Goal: Task Accomplishment & Management: Complete application form

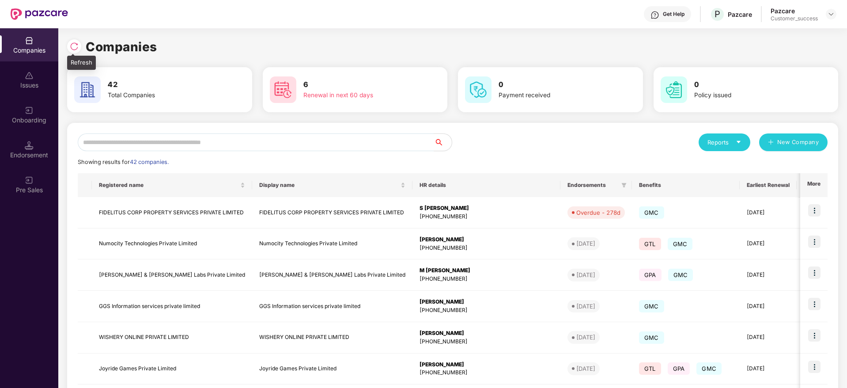
click at [75, 47] on img at bounding box center [74, 46] width 9 height 9
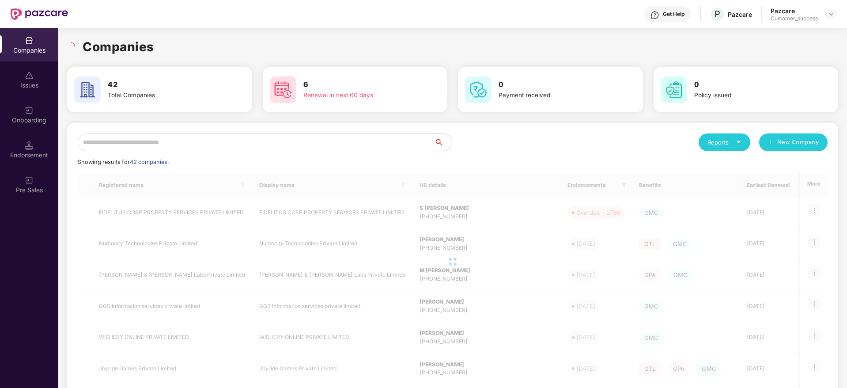
click at [155, 52] on div "Companies" at bounding box center [452, 46] width 771 height 19
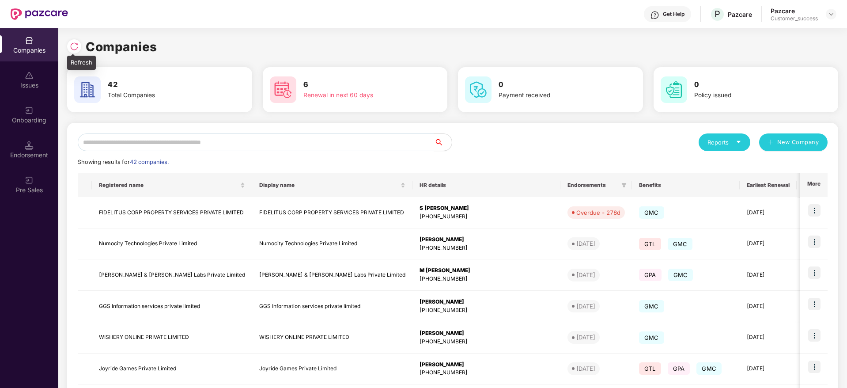
click at [68, 51] on div at bounding box center [76, 45] width 19 height 16
click at [169, 47] on div "Companies" at bounding box center [452, 46] width 771 height 19
click at [76, 42] on img at bounding box center [74, 46] width 9 height 9
click at [73, 41] on div at bounding box center [74, 46] width 14 height 14
click at [233, 142] on input "text" at bounding box center [256, 142] width 356 height 18
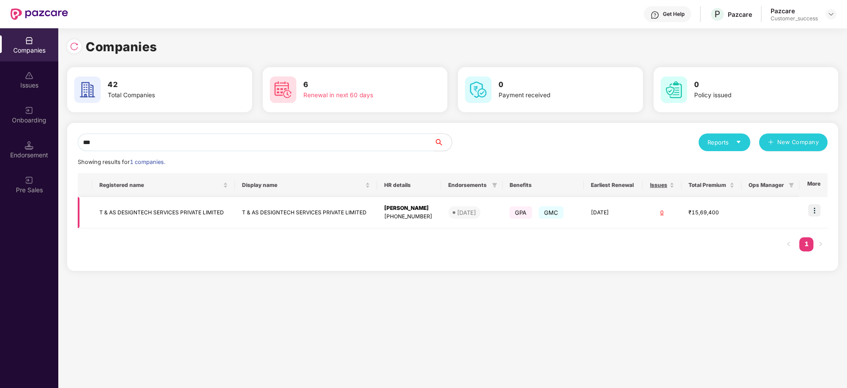
type input "***"
click at [818, 204] on img at bounding box center [814, 210] width 12 height 12
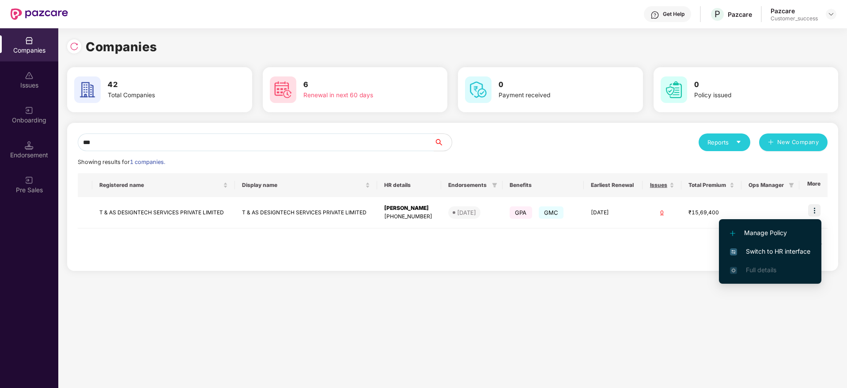
click at [797, 250] on span "Switch to HR interface" at bounding box center [770, 251] width 80 height 10
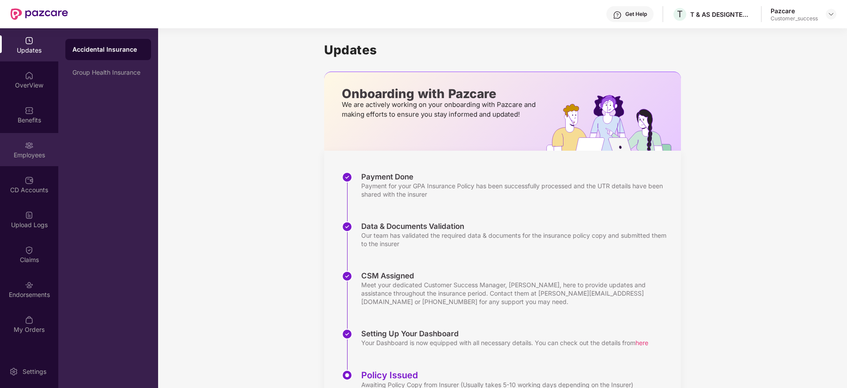
click at [16, 139] on div "Employees" at bounding box center [29, 149] width 58 height 33
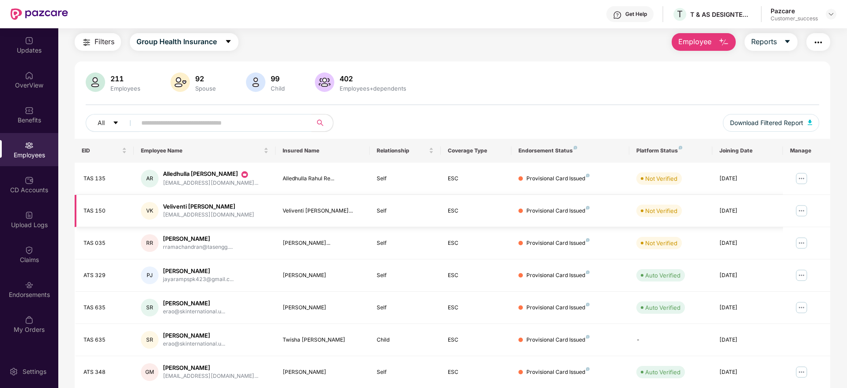
scroll to position [28, 0]
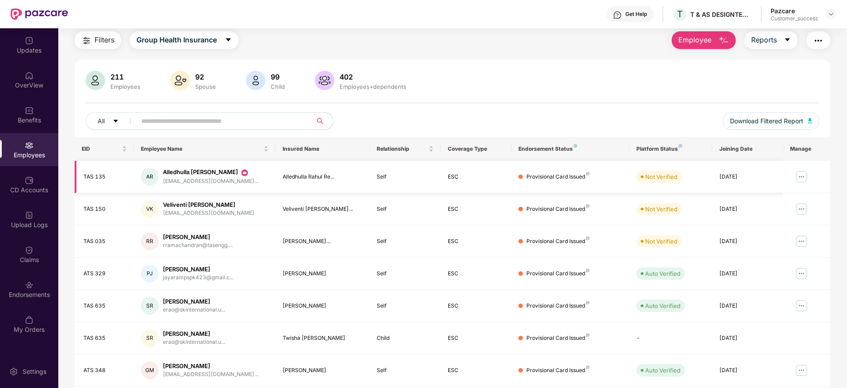
click at [799, 173] on img at bounding box center [802, 177] width 14 height 14
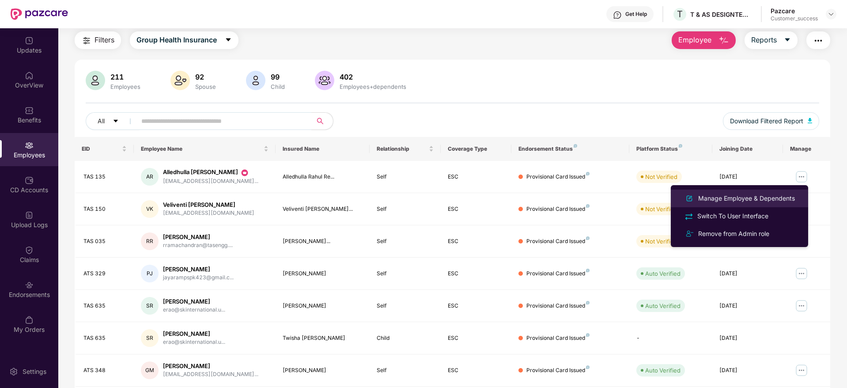
click at [757, 201] on div "Manage Employee & Dependents" at bounding box center [747, 198] width 100 height 10
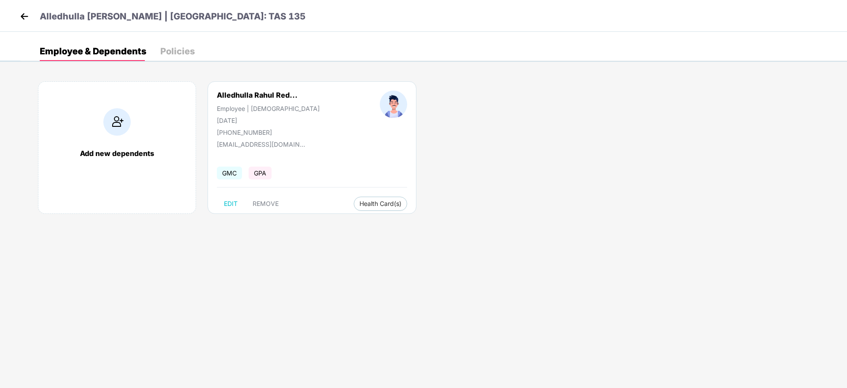
click at [123, 149] on div "Add new dependents" at bounding box center [117, 153] width 140 height 9
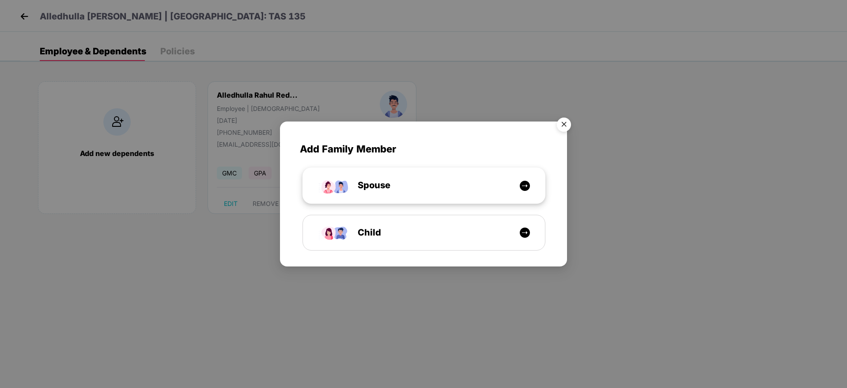
click at [420, 189] on div "Spouse" at bounding box center [429, 185] width 182 height 14
select select "****"
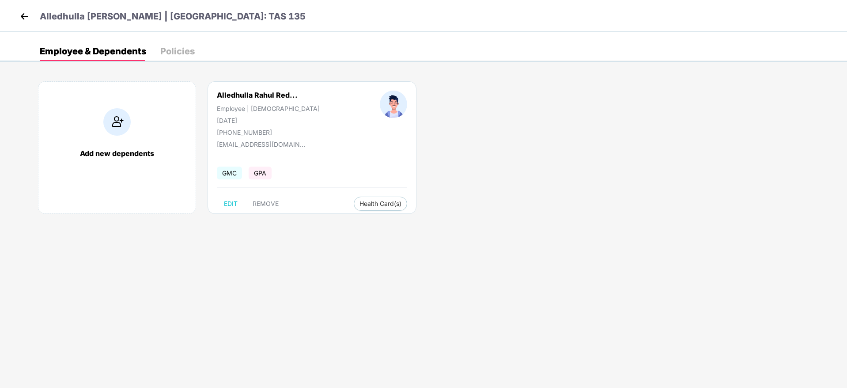
click at [144, 132] on div "Add new dependents" at bounding box center [117, 147] width 158 height 133
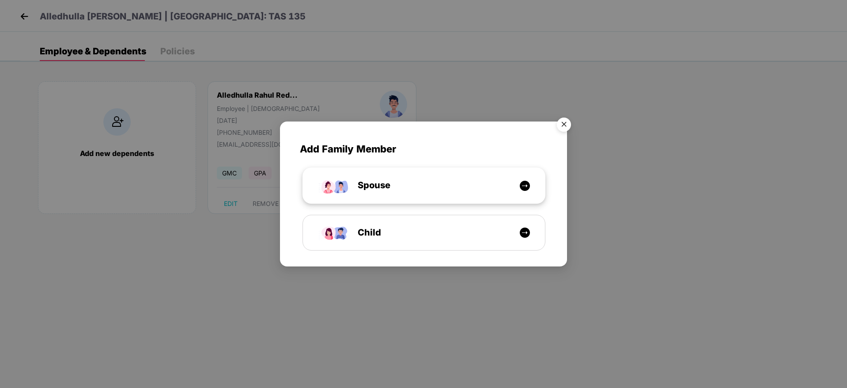
click at [444, 182] on div "Spouse" at bounding box center [429, 185] width 182 height 14
select select "****"
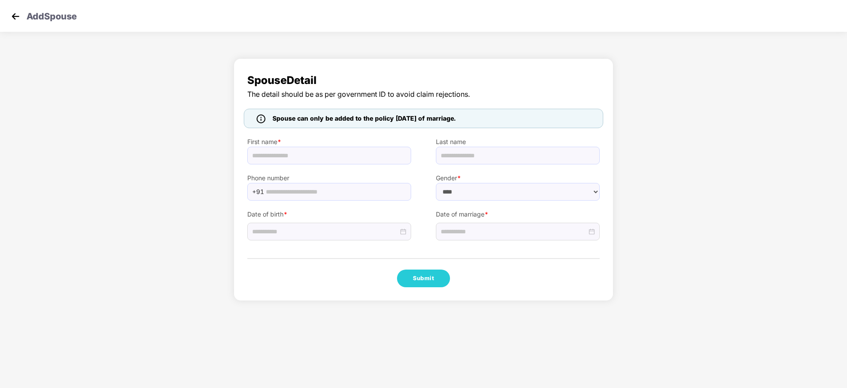
click at [334, 145] on label "First name *" at bounding box center [329, 142] width 164 height 10
click at [337, 152] on input "text" at bounding box center [329, 156] width 164 height 18
paste input "**********"
type input "**********"
click at [345, 231] on input at bounding box center [325, 232] width 146 height 10
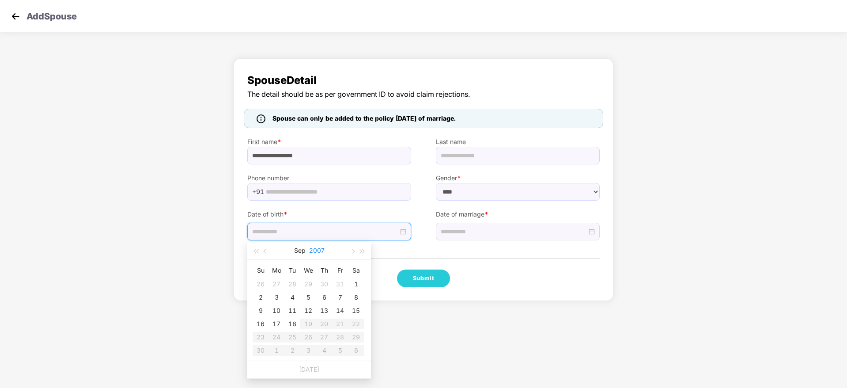
click at [313, 250] on button "2007" at bounding box center [316, 251] width 15 height 18
click at [258, 251] on span "button" at bounding box center [256, 251] width 4 height 4
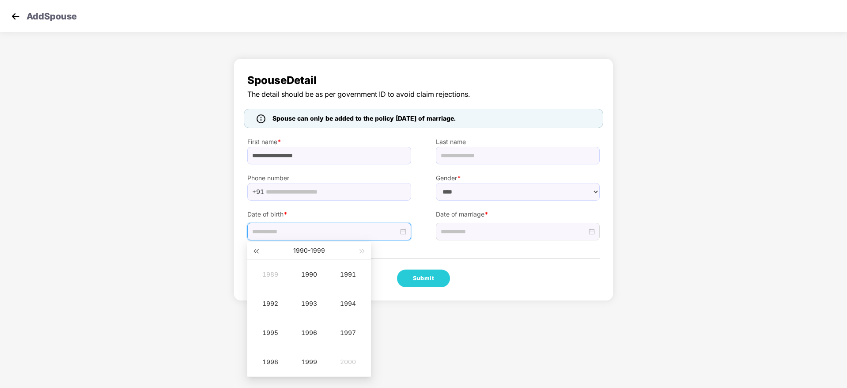
click at [258, 251] on span "button" at bounding box center [256, 251] width 4 height 4
type input "**********"
click at [305, 364] on div "1989" at bounding box center [309, 361] width 27 height 11
type input "**********"
click at [310, 333] on div "Aug" at bounding box center [309, 332] width 27 height 11
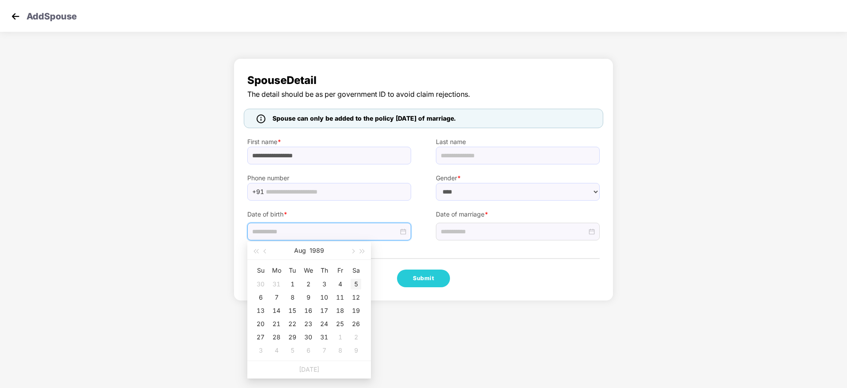
type input "**********"
click at [354, 282] on div "5" at bounding box center [356, 284] width 11 height 11
click at [495, 228] on input at bounding box center [514, 232] width 146 height 10
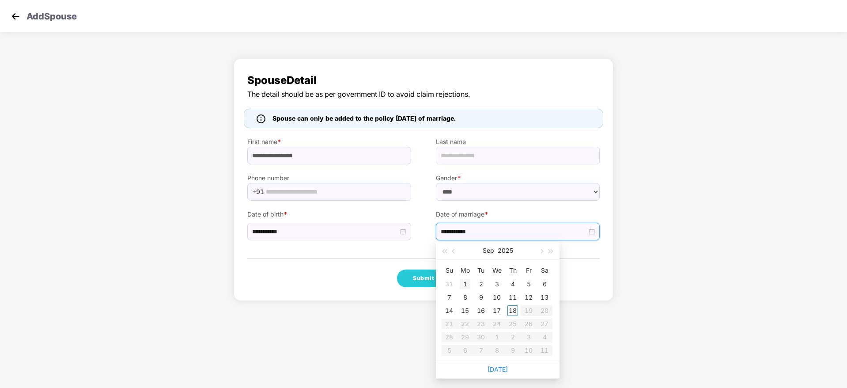
type input "**********"
click at [469, 283] on div "1" at bounding box center [465, 284] width 11 height 11
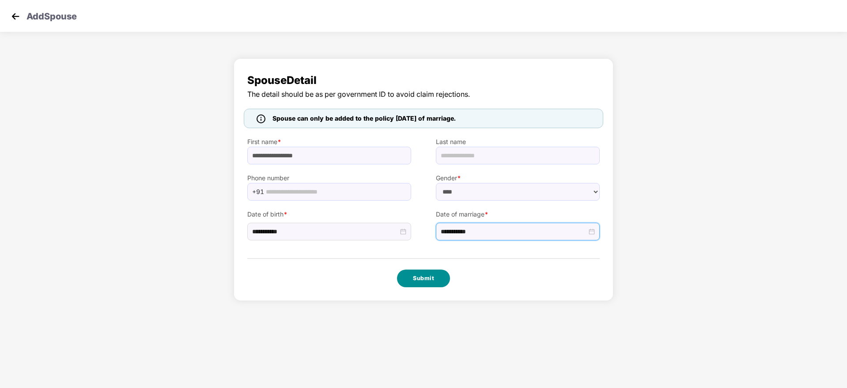
click at [433, 280] on button "Submit" at bounding box center [423, 278] width 53 height 18
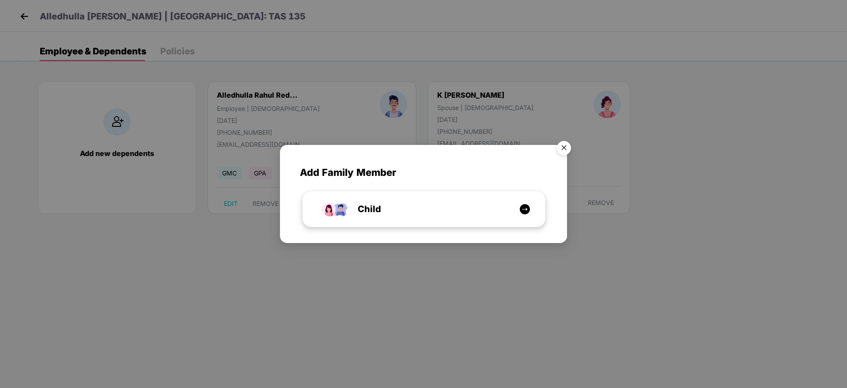
click at [450, 204] on div "Child" at bounding box center [429, 209] width 182 height 14
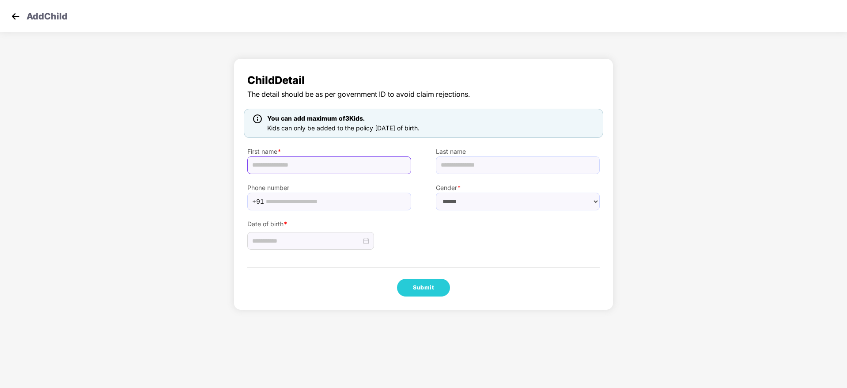
click at [308, 164] on input "text" at bounding box center [329, 165] width 164 height 18
paste input "**********"
type input "**********"
click at [459, 198] on select "****** **** ******" at bounding box center [518, 202] width 164 height 18
select select "****"
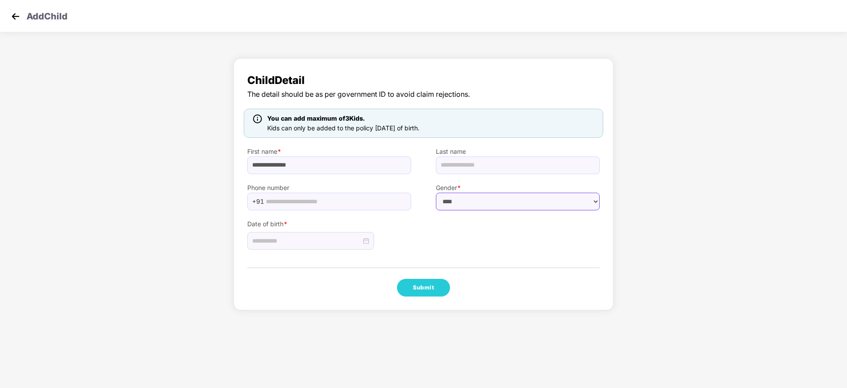
click at [436, 193] on select "****** **** ******" at bounding box center [518, 202] width 164 height 18
click at [336, 243] on input at bounding box center [306, 241] width 109 height 10
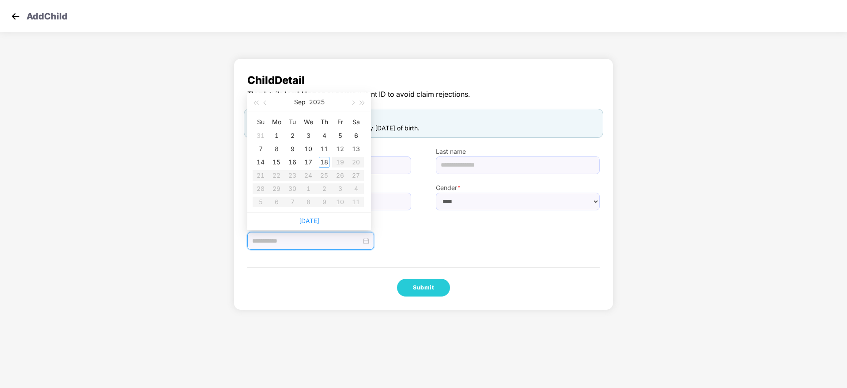
type input "**********"
click at [317, 100] on button "2025" at bounding box center [316, 102] width 15 height 18
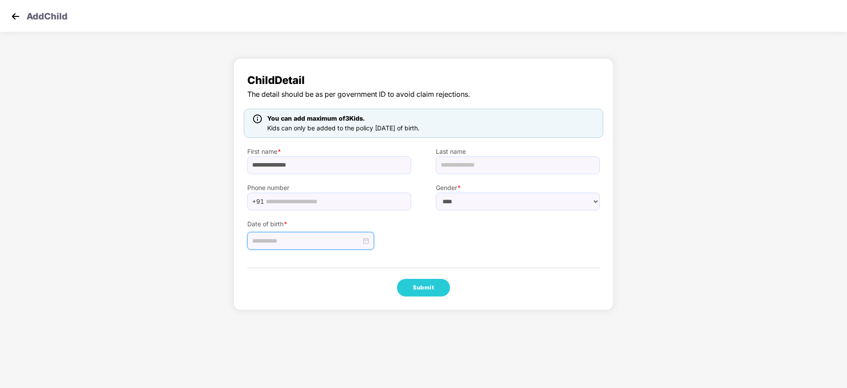
click at [11, 21] on img at bounding box center [15, 16] width 13 height 13
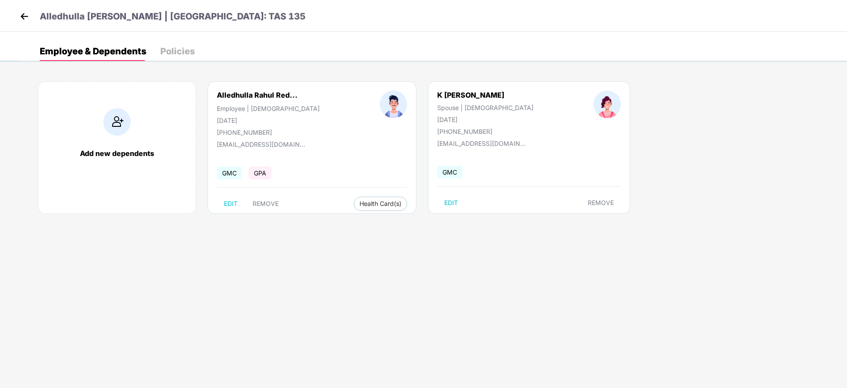
click at [22, 11] on img at bounding box center [24, 16] width 13 height 13
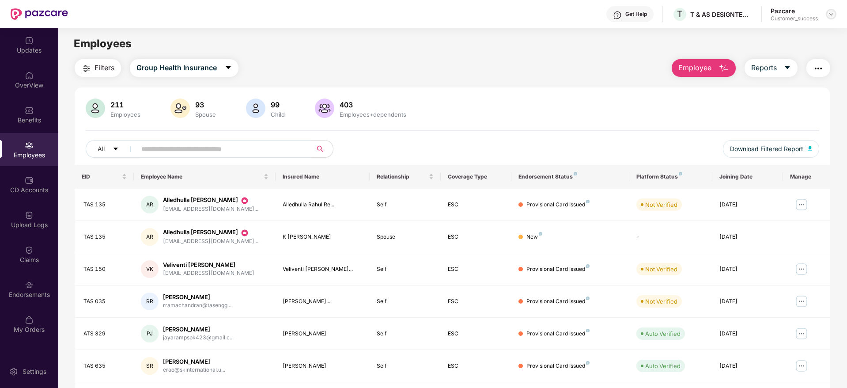
click at [831, 16] on img at bounding box center [831, 14] width 7 height 7
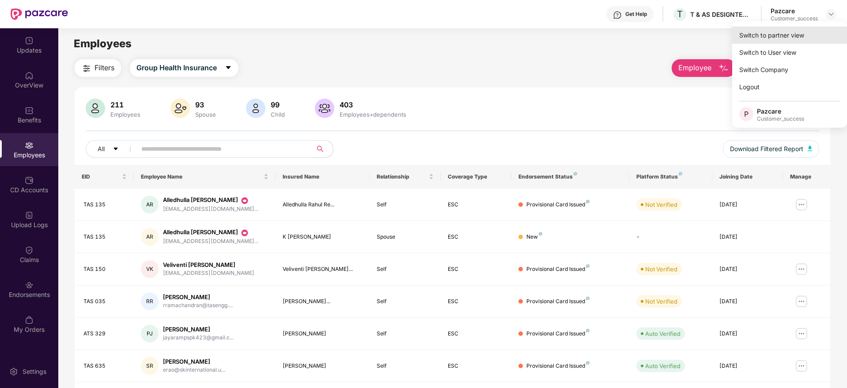
click at [804, 30] on div "Switch to partner view" at bounding box center [789, 35] width 115 height 17
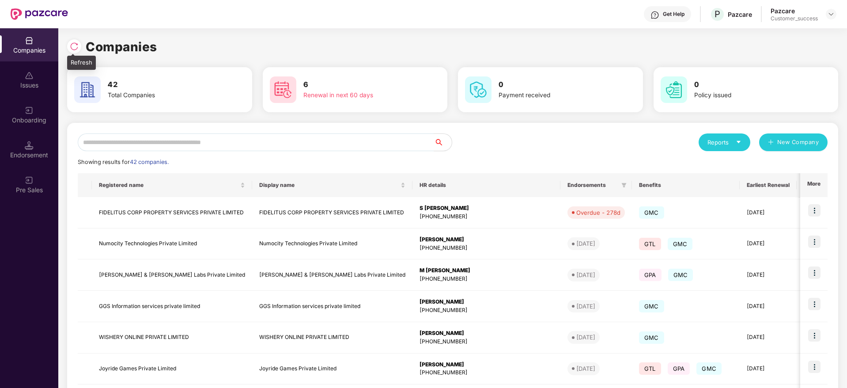
click at [74, 49] on img at bounding box center [74, 46] width 9 height 9
click at [394, 143] on input "text" at bounding box center [256, 142] width 356 height 18
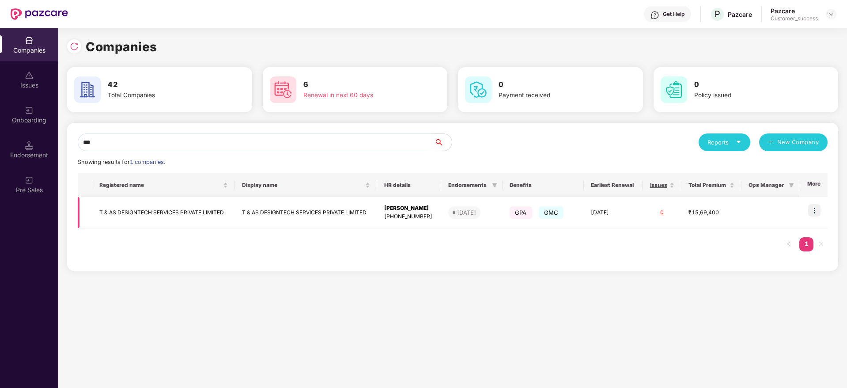
type input "***"
click at [818, 208] on img at bounding box center [814, 210] width 12 height 12
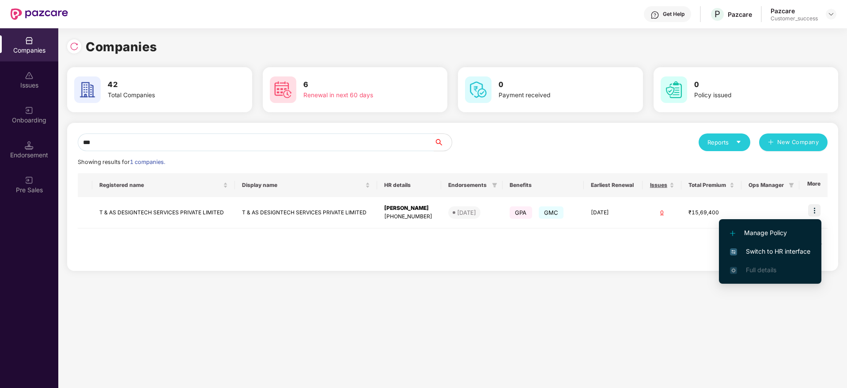
click at [770, 250] on span "Switch to HR interface" at bounding box center [770, 251] width 80 height 10
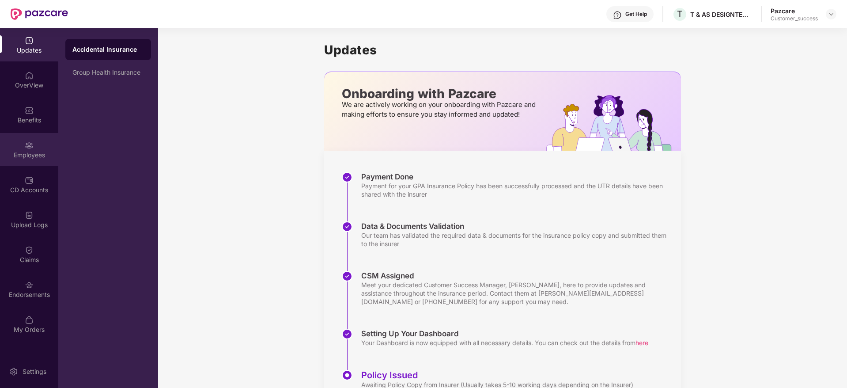
click at [41, 161] on div "Employees" at bounding box center [29, 149] width 58 height 33
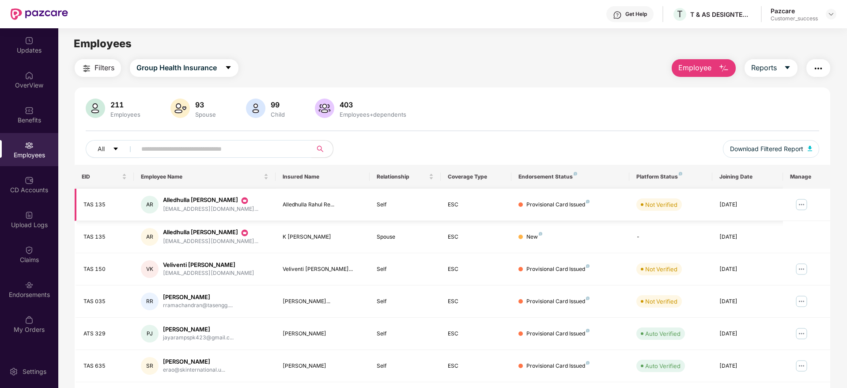
click at [802, 205] on img at bounding box center [802, 204] width 14 height 14
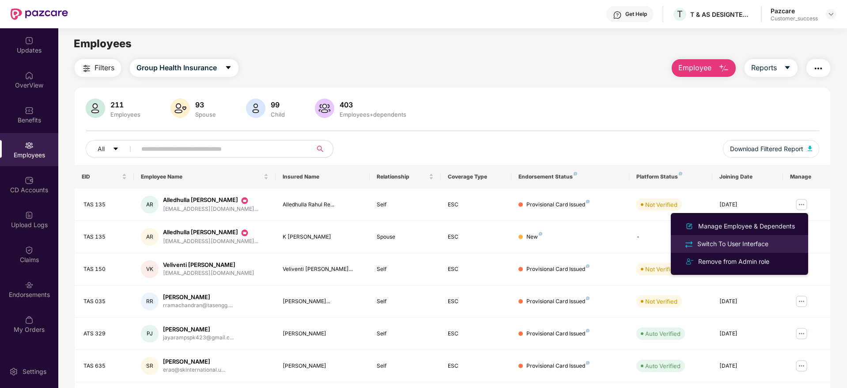
click at [781, 239] on div "Switch To User Interface" at bounding box center [739, 244] width 114 height 10
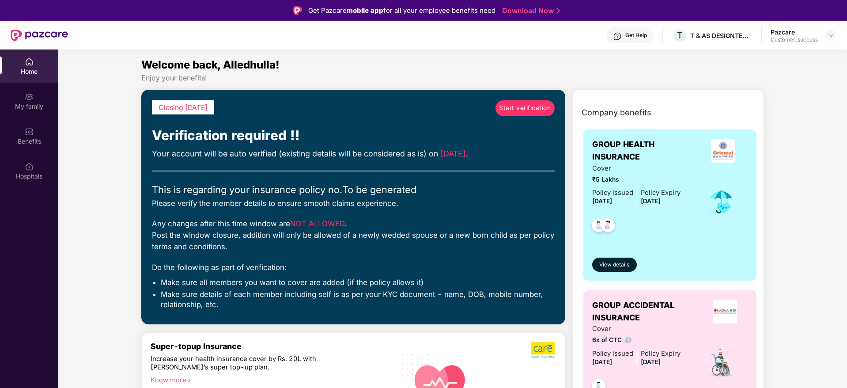
click at [514, 104] on span "Start verification" at bounding box center [525, 108] width 52 height 10
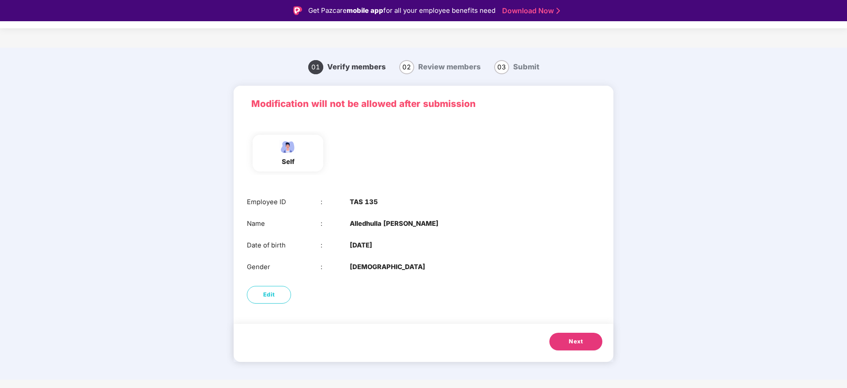
scroll to position [21, 0]
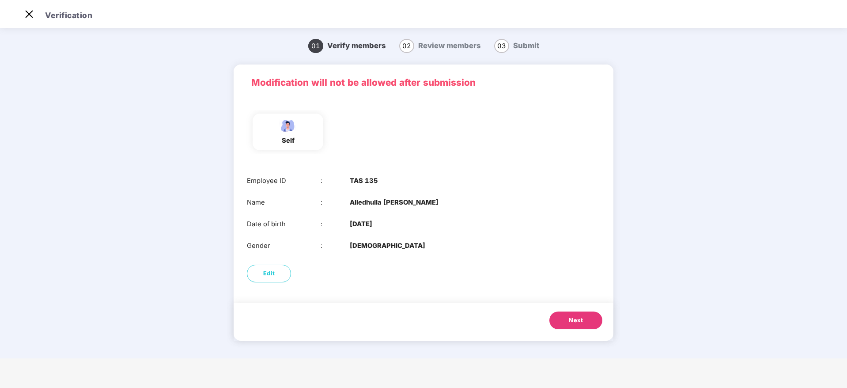
click at [584, 324] on button "Next" at bounding box center [575, 320] width 53 height 18
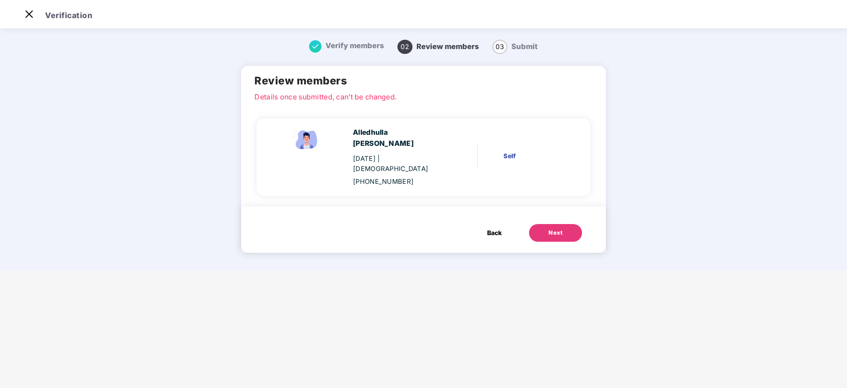
click at [496, 224] on button "Back" at bounding box center [494, 233] width 32 height 18
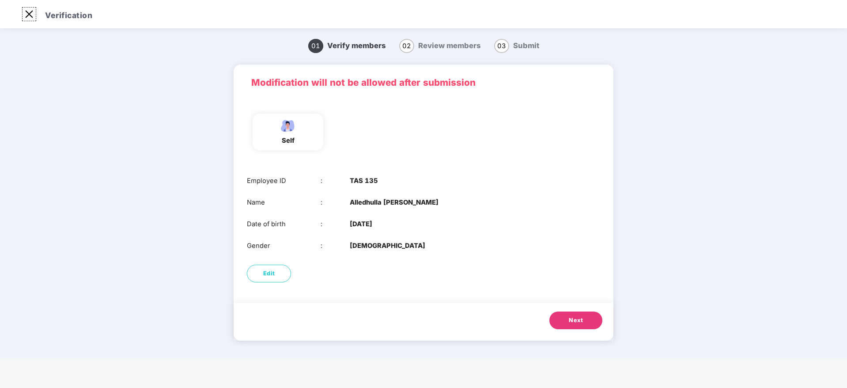
click at [29, 12] on img at bounding box center [29, 14] width 14 height 14
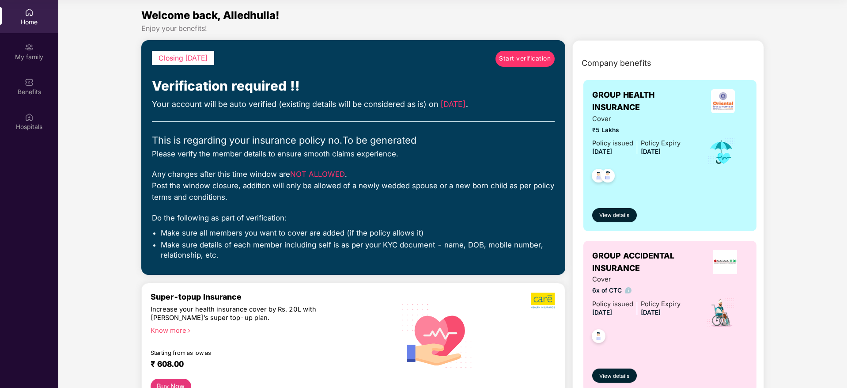
scroll to position [0, 0]
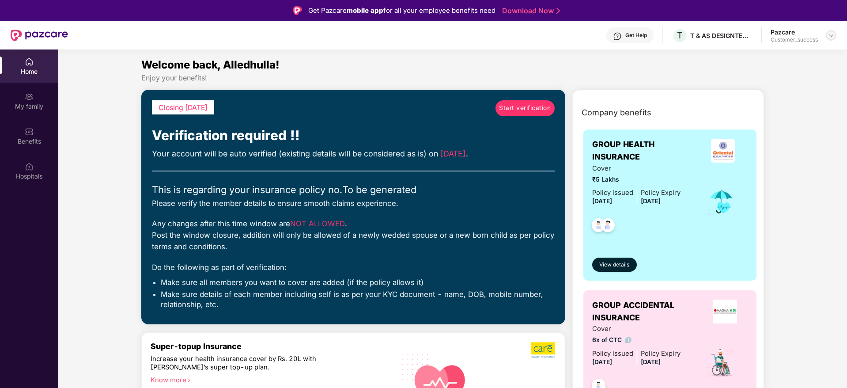
click at [833, 35] on img at bounding box center [831, 35] width 7 height 7
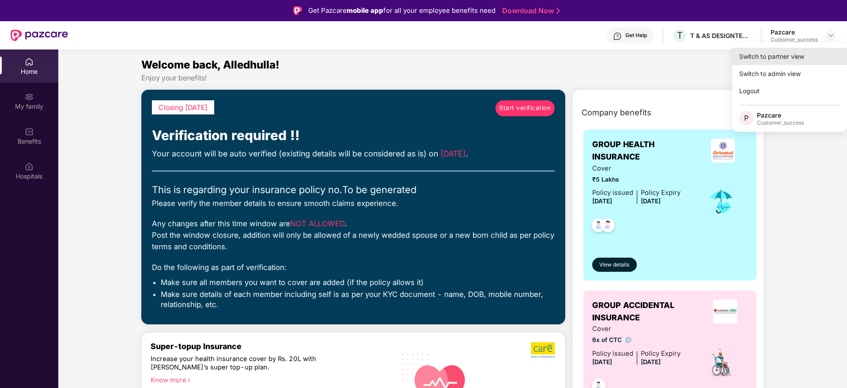
click at [795, 60] on div "Switch to partner view" at bounding box center [789, 56] width 115 height 17
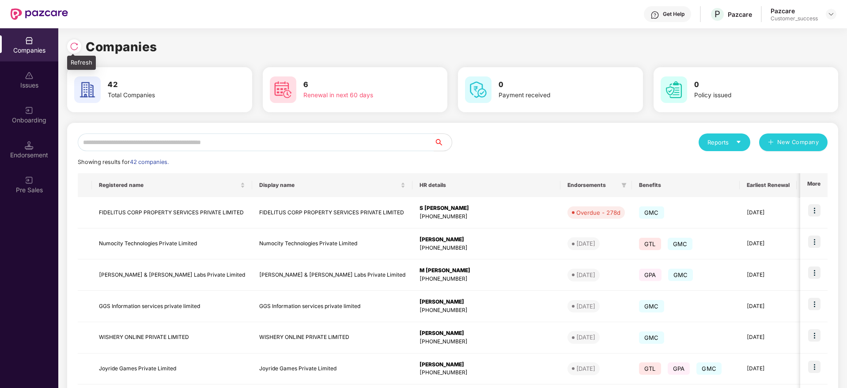
click at [75, 42] on img at bounding box center [74, 46] width 9 height 9
click at [174, 38] on div "Companies" at bounding box center [452, 46] width 771 height 19
click at [259, 150] on input "text" at bounding box center [256, 142] width 356 height 18
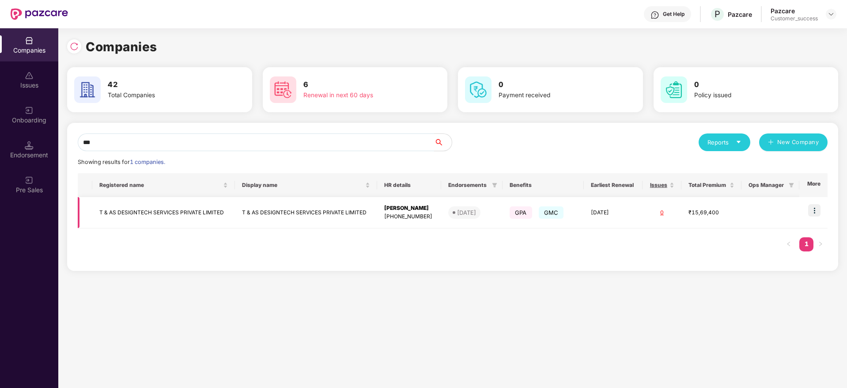
type input "***"
click at [818, 212] on img at bounding box center [814, 210] width 12 height 12
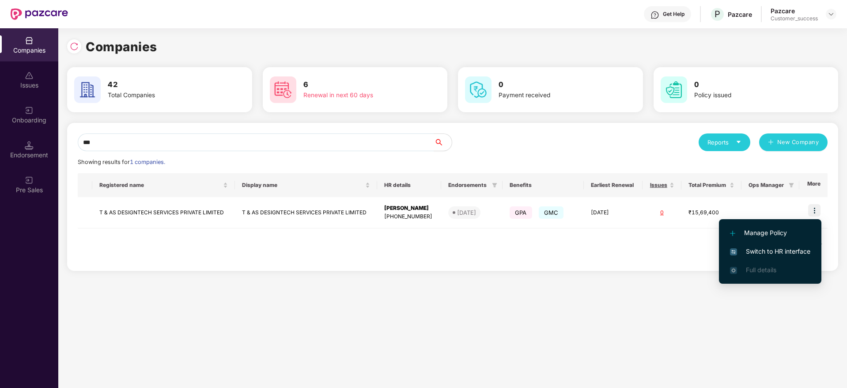
click at [792, 254] on span "Switch to HR interface" at bounding box center [770, 251] width 80 height 10
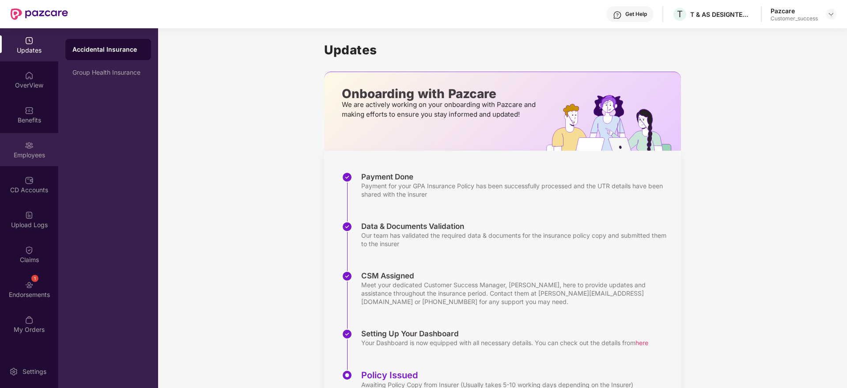
click at [31, 144] on img at bounding box center [29, 145] width 9 height 9
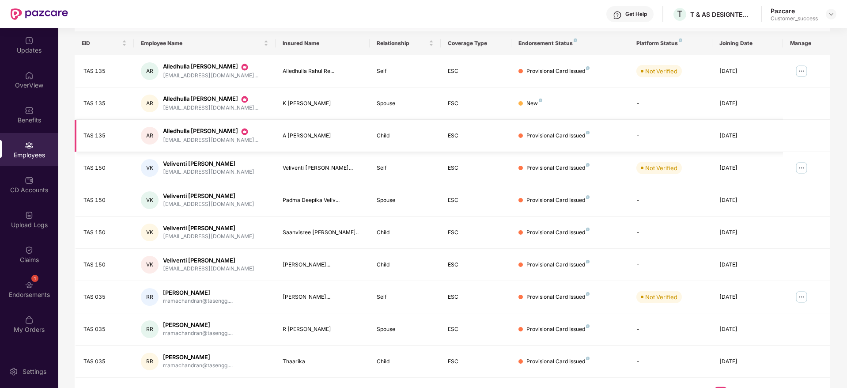
scroll to position [155, 0]
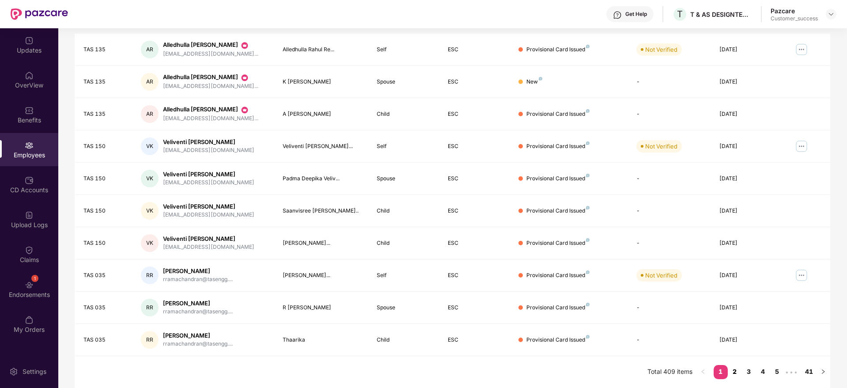
click at [735, 370] on link "2" at bounding box center [735, 371] width 14 height 13
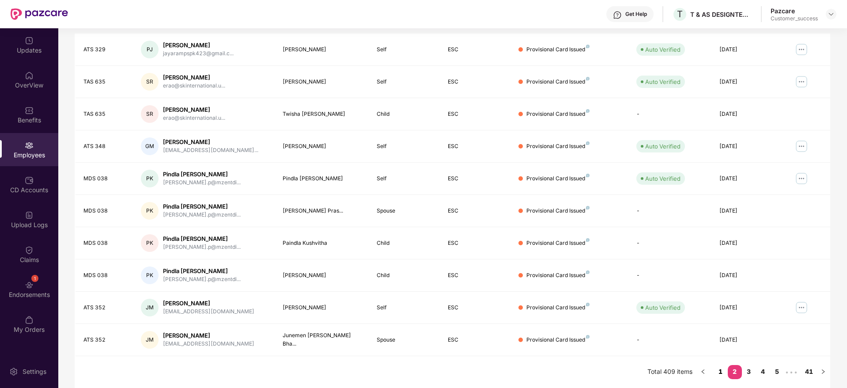
click at [725, 375] on link "1" at bounding box center [721, 371] width 14 height 13
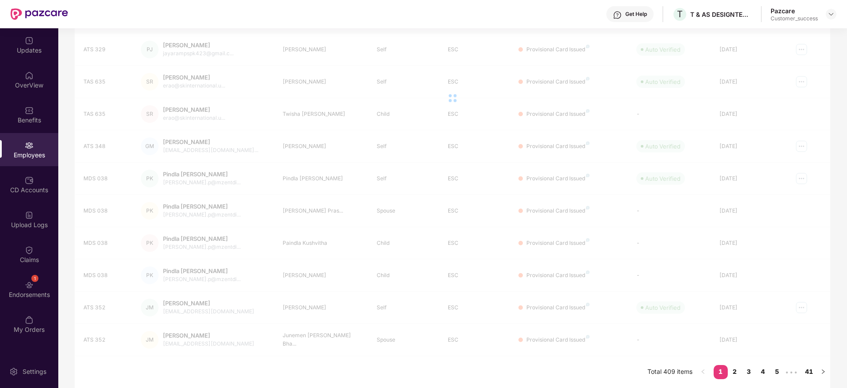
scroll to position [0, 0]
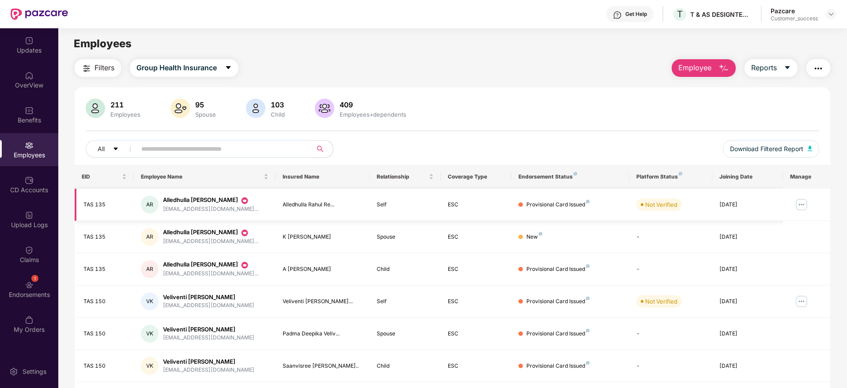
click at [799, 204] on img at bounding box center [802, 204] width 14 height 14
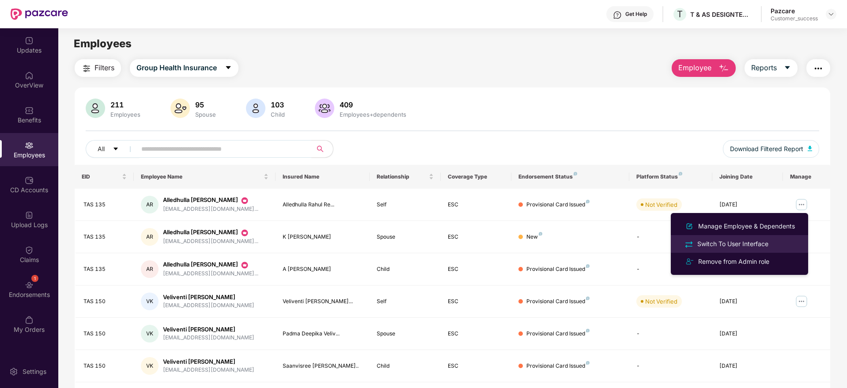
click at [742, 241] on div "Switch To User Interface" at bounding box center [733, 244] width 75 height 10
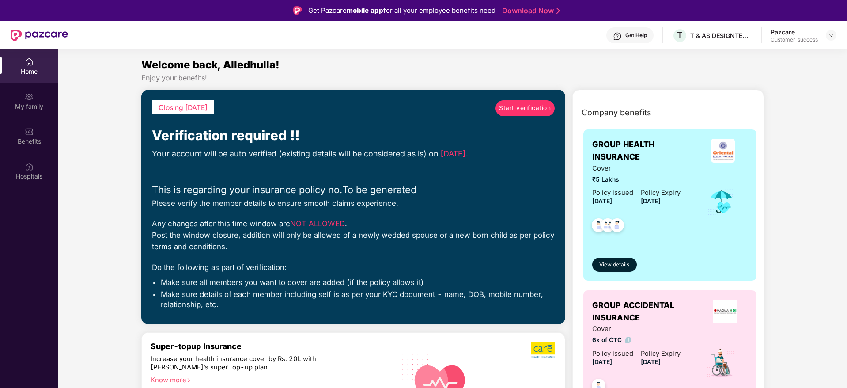
click at [519, 111] on span "Start verification" at bounding box center [525, 108] width 52 height 10
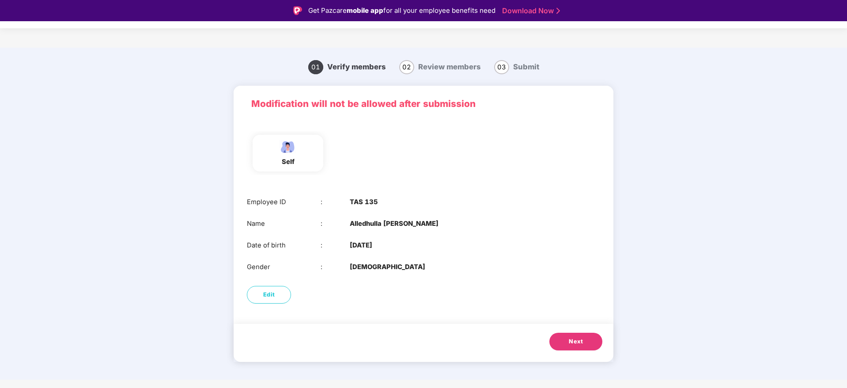
scroll to position [21, 0]
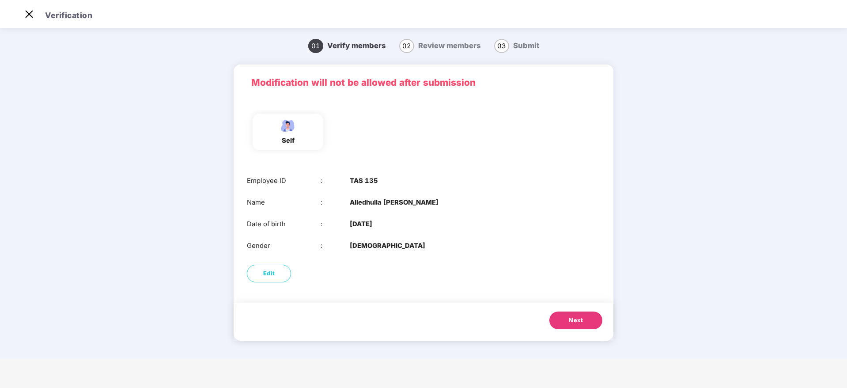
click at [579, 326] on button "Next" at bounding box center [575, 320] width 53 height 18
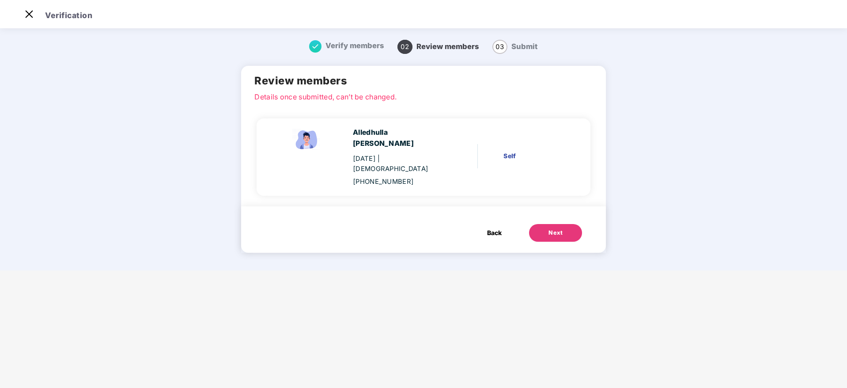
click at [567, 224] on button "Next" at bounding box center [555, 233] width 53 height 18
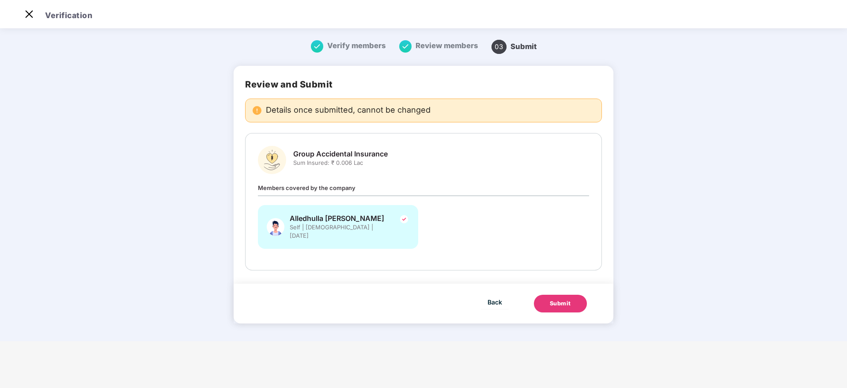
click at [559, 303] on button "Submit" at bounding box center [560, 304] width 53 height 18
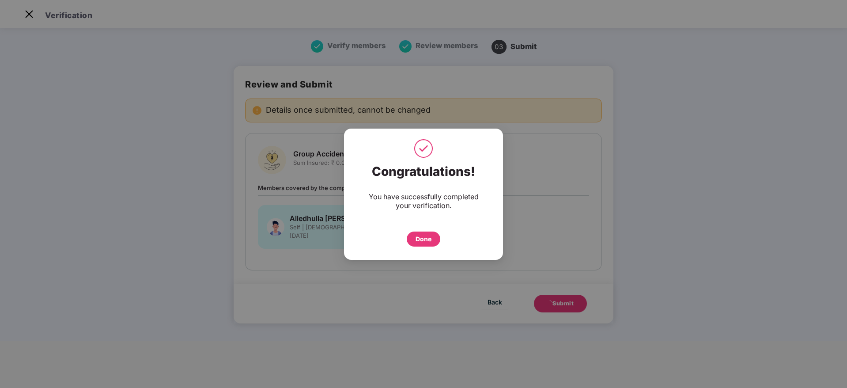
click at [426, 236] on div "Done" at bounding box center [424, 239] width 16 height 10
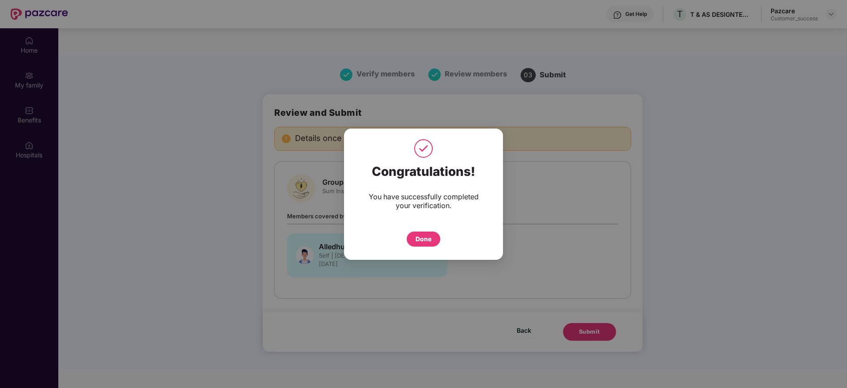
scroll to position [49, 0]
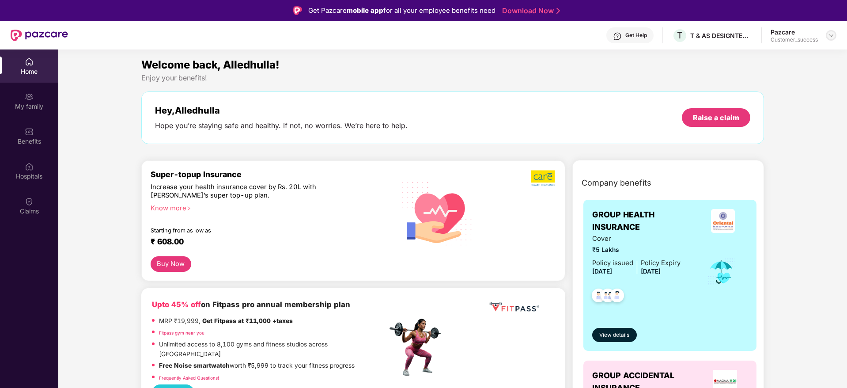
click at [834, 39] on div at bounding box center [831, 35] width 11 height 11
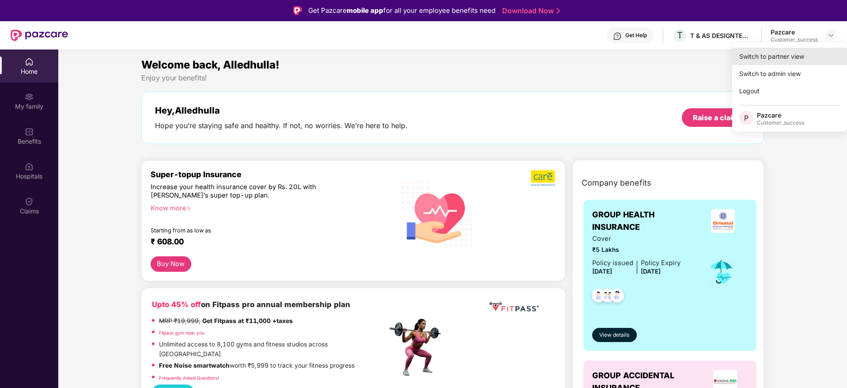
click at [807, 49] on div "Switch to partner view" at bounding box center [789, 56] width 115 height 17
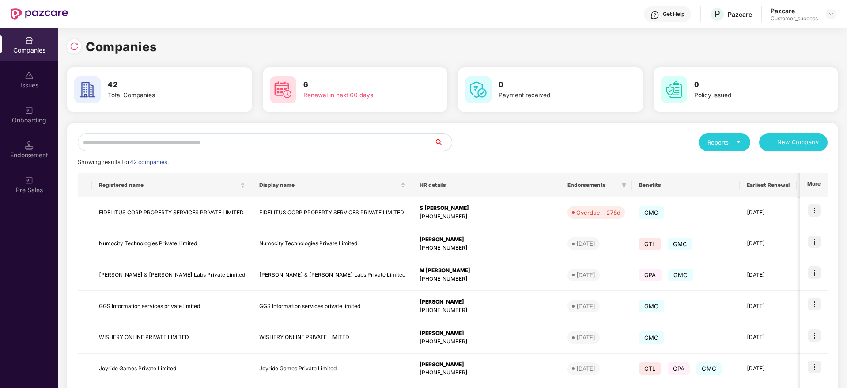
click at [385, 148] on input "text" at bounding box center [256, 142] width 356 height 18
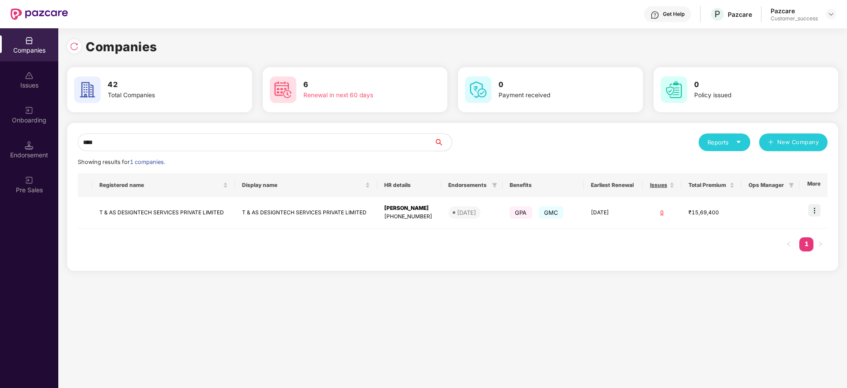
type input "***"
click at [815, 210] on img at bounding box center [814, 210] width 12 height 12
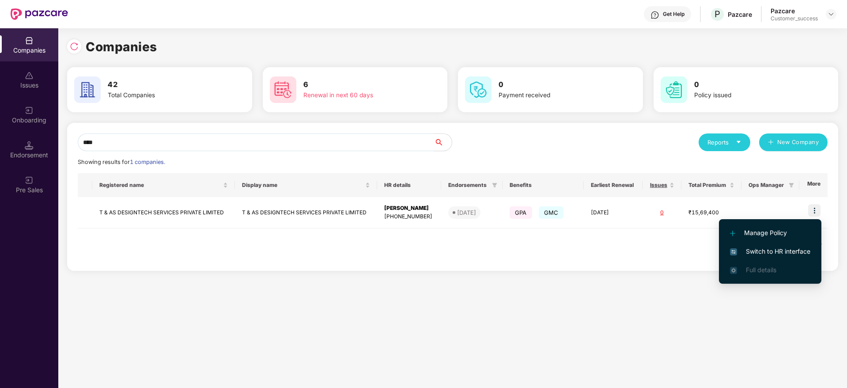
click at [784, 247] on span "Switch to HR interface" at bounding box center [770, 251] width 80 height 10
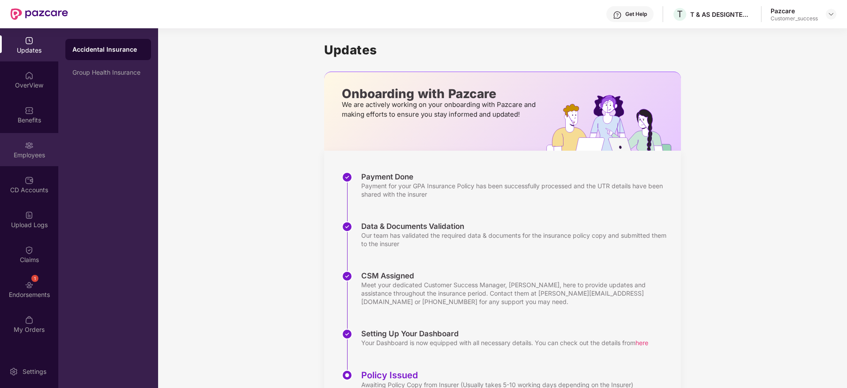
click at [22, 151] on div "Employees" at bounding box center [29, 155] width 58 height 9
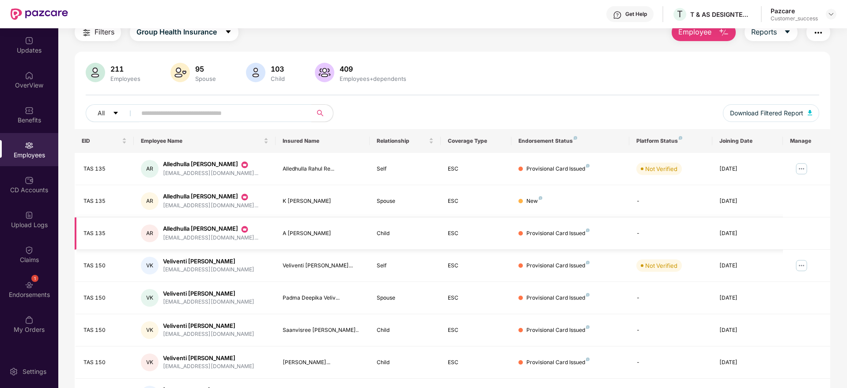
scroll to position [47, 0]
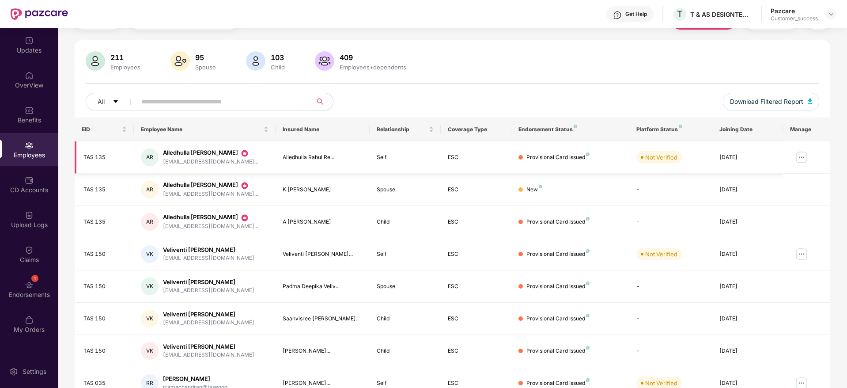
click at [800, 152] on img at bounding box center [802, 157] width 14 height 14
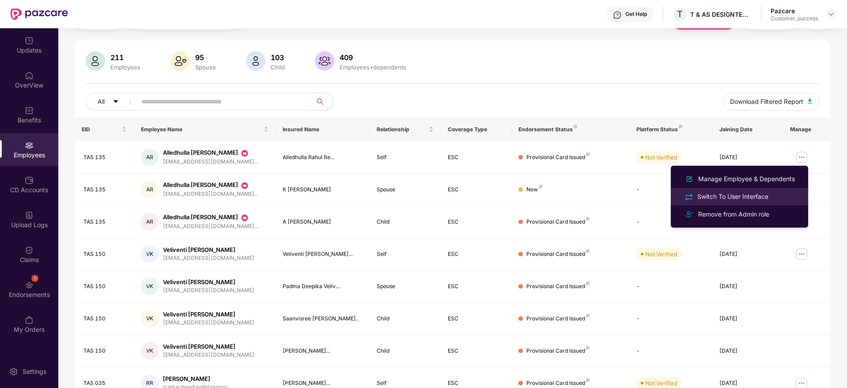
click at [756, 195] on div "Switch To User Interface" at bounding box center [733, 197] width 75 height 10
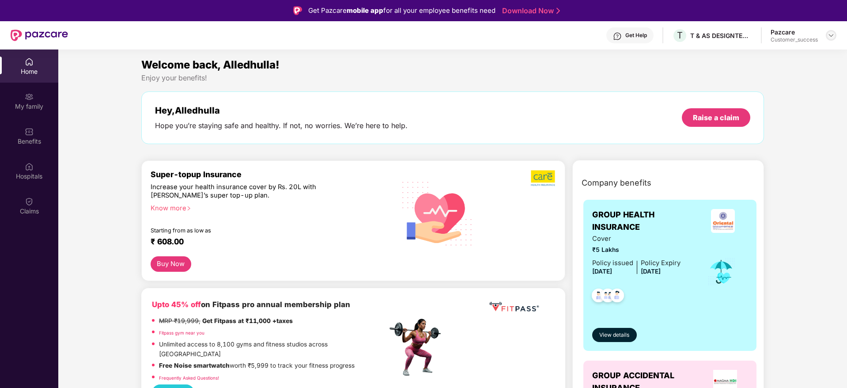
click at [830, 35] on img at bounding box center [831, 35] width 7 height 7
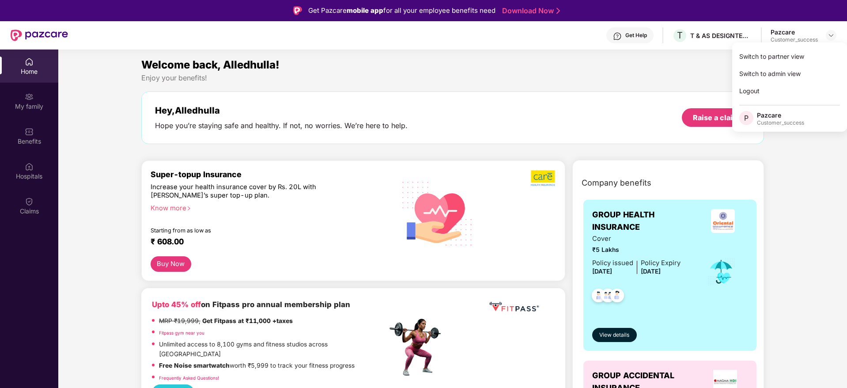
click at [582, 82] on div "Enjoy your benefits!" at bounding box center [452, 77] width 623 height 9
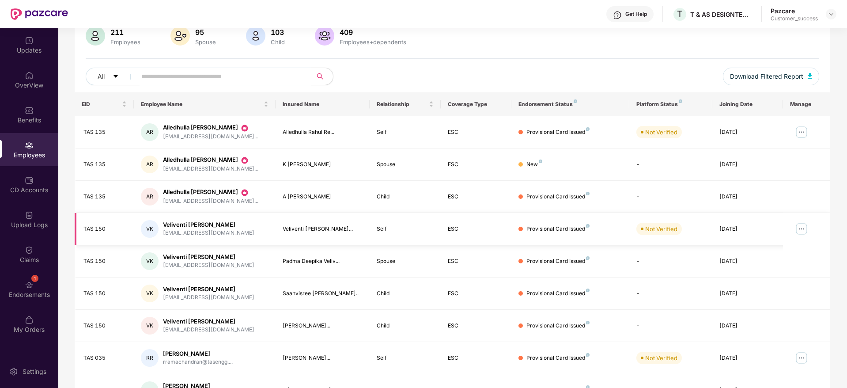
scroll to position [73, 0]
click at [800, 231] on img at bounding box center [802, 228] width 14 height 14
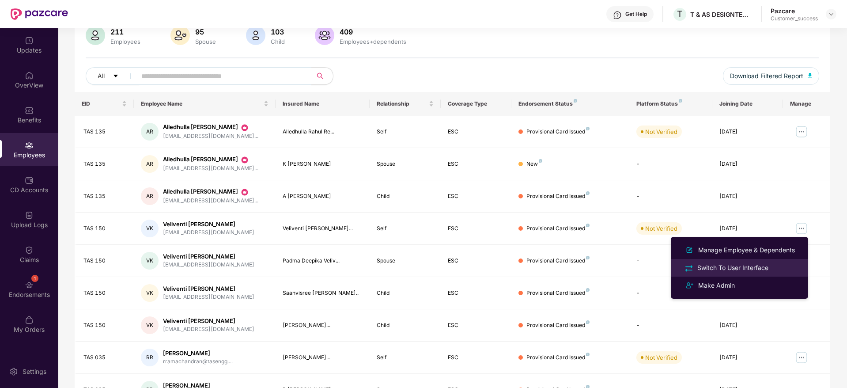
click at [746, 270] on div "Switch To User Interface" at bounding box center [733, 268] width 75 height 10
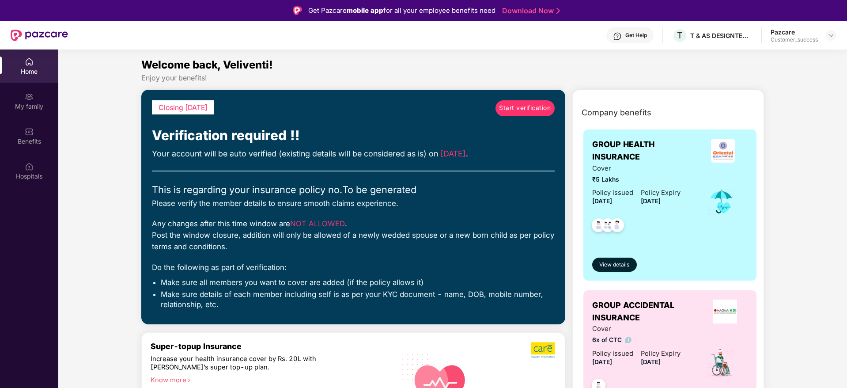
click at [525, 109] on span "Start verification" at bounding box center [525, 108] width 52 height 10
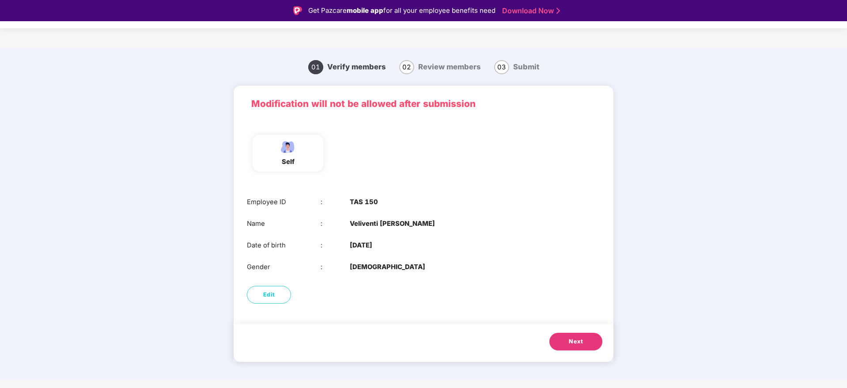
scroll to position [21, 0]
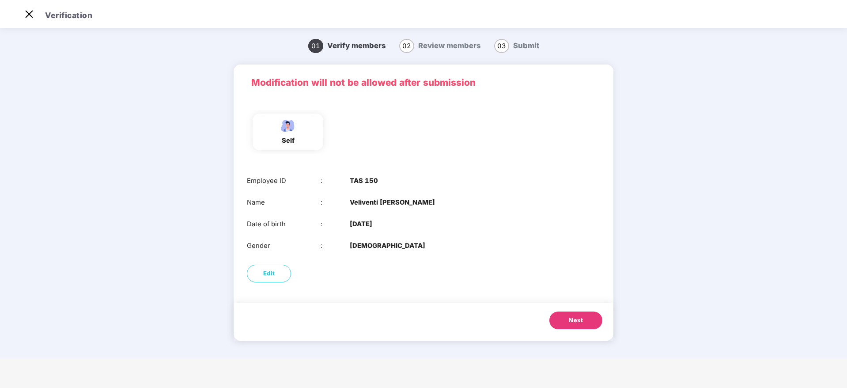
click at [572, 324] on span "Next" at bounding box center [576, 320] width 14 height 9
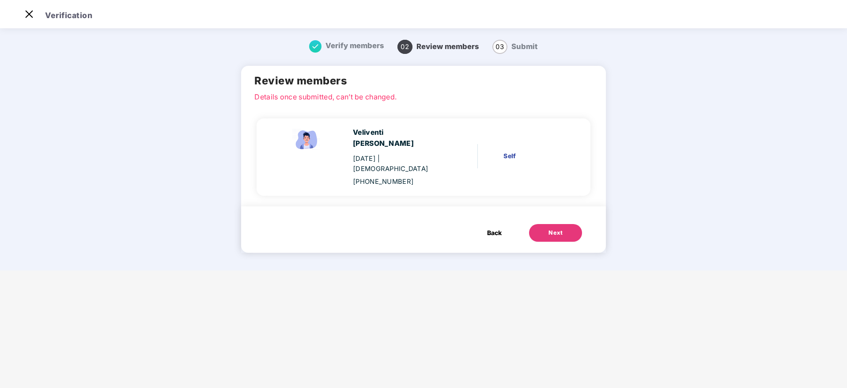
click at [564, 224] on button "Next" at bounding box center [555, 233] width 53 height 18
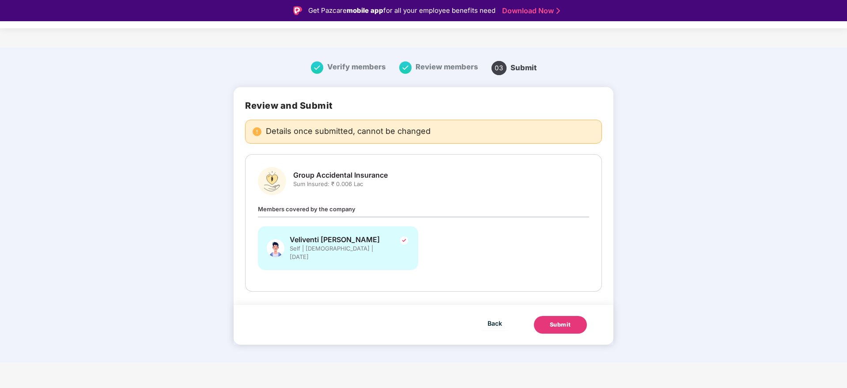
click at [569, 320] on div "Submit" at bounding box center [560, 324] width 21 height 9
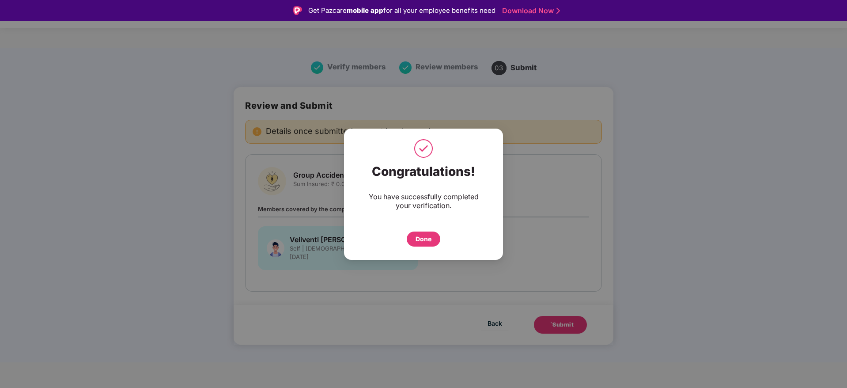
click at [427, 246] on div "Congratulations! You have successfully completed your verification. Done" at bounding box center [423, 204] width 159 height 91
click at [428, 232] on div "Done" at bounding box center [424, 238] width 34 height 15
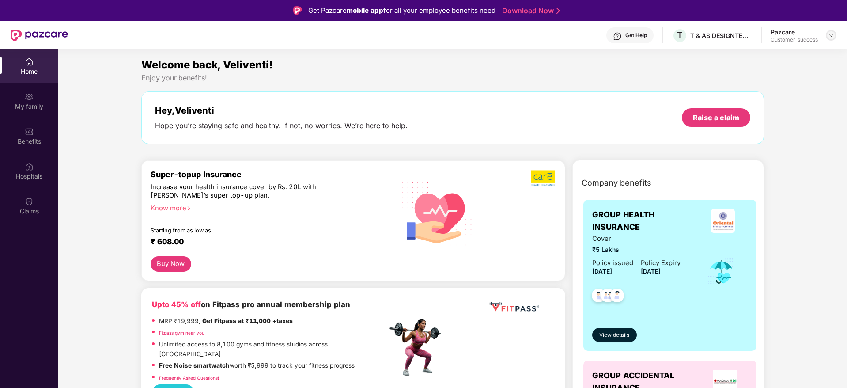
click at [829, 36] on img at bounding box center [831, 35] width 7 height 7
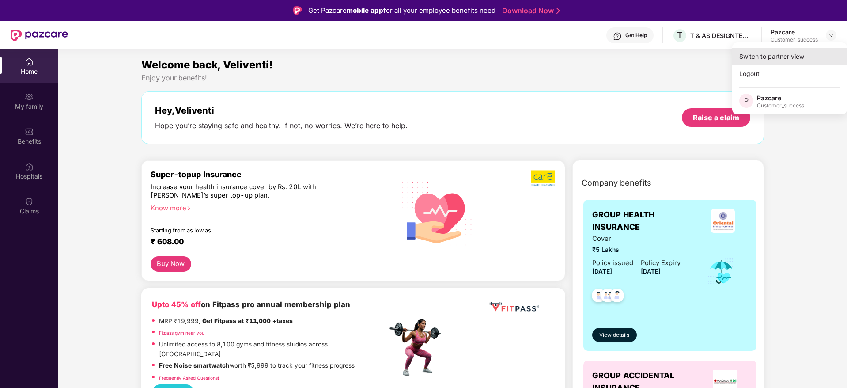
click at [801, 52] on div "Switch to partner view" at bounding box center [789, 56] width 115 height 17
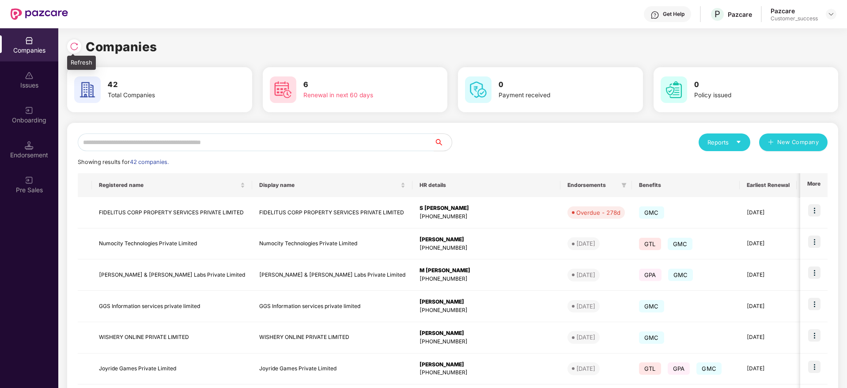
click at [78, 42] on img at bounding box center [74, 46] width 9 height 9
click at [74, 48] on img at bounding box center [74, 46] width 9 height 9
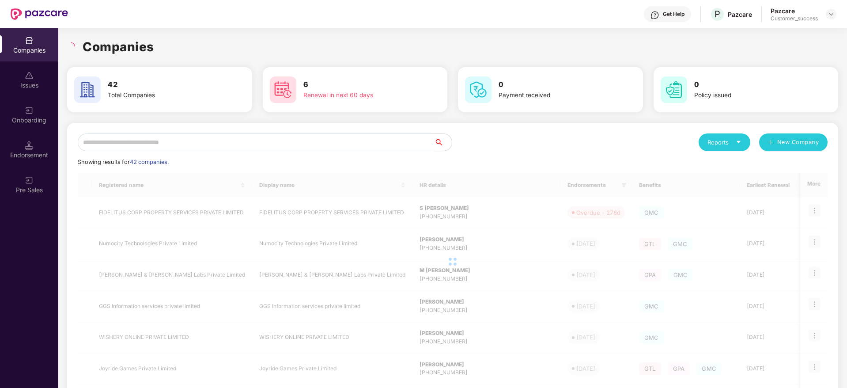
click at [198, 39] on div "Companies" at bounding box center [452, 46] width 771 height 19
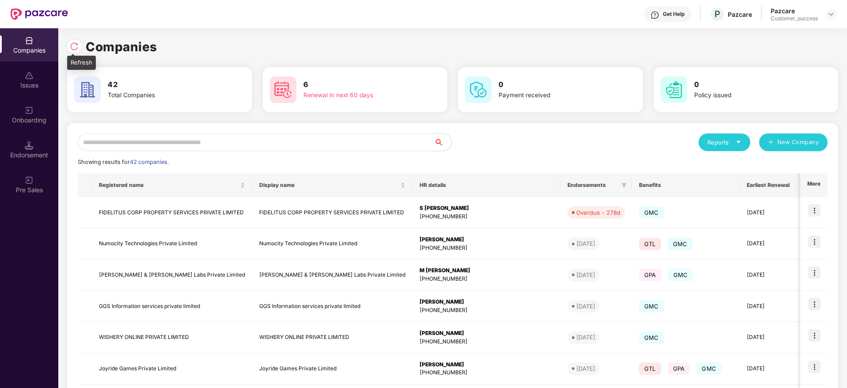
click at [79, 45] on div at bounding box center [74, 46] width 14 height 14
